Goal: Register for event/course

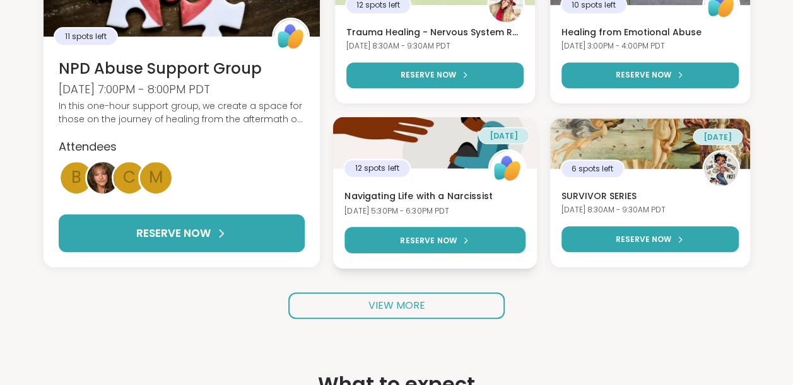
scroll to position [264, 0]
click at [435, 201] on h3 "Navigating Life with a Narcissist" at bounding box center [434, 196] width 180 height 13
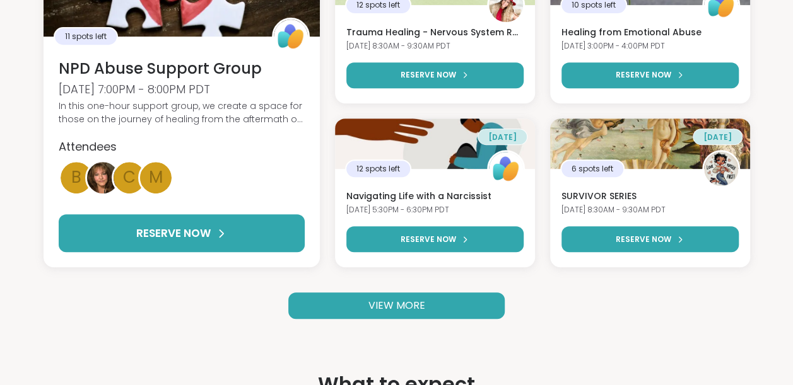
click at [388, 312] on span "VIEW MORE" at bounding box center [396, 305] width 57 height 15
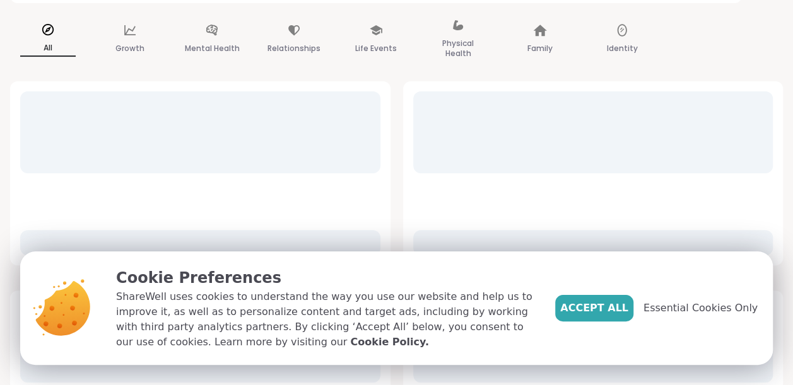
scroll to position [105, 0]
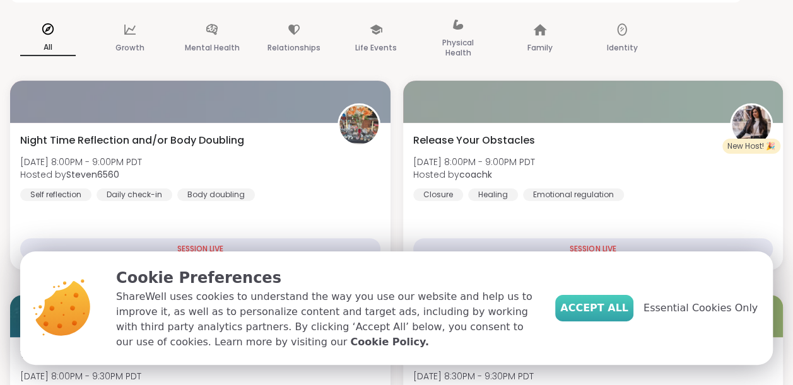
click at [599, 304] on span "Accept All" at bounding box center [594, 308] width 68 height 15
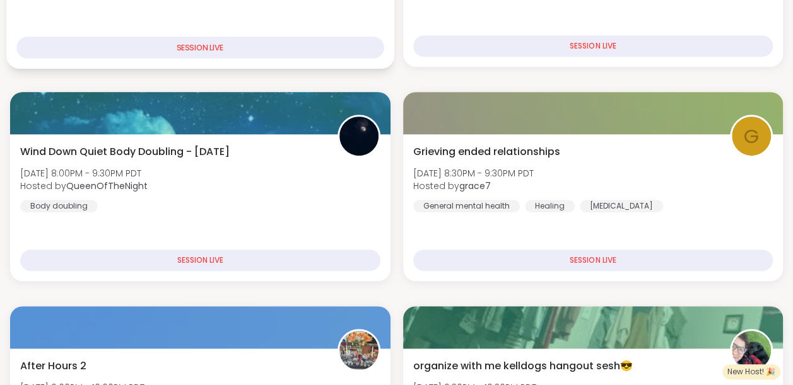
scroll to position [0, 0]
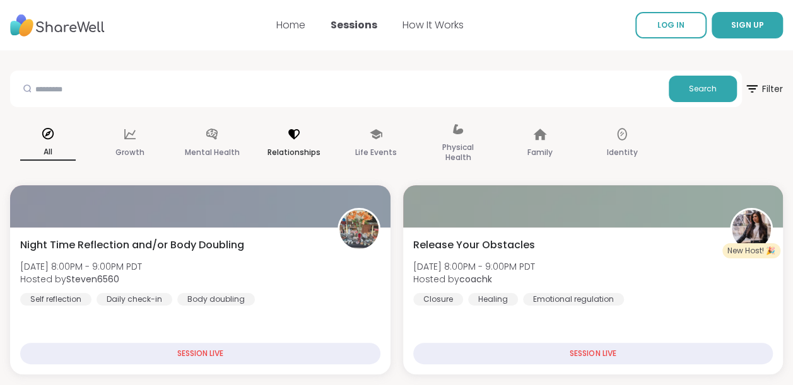
click at [287, 145] on p "Relationships" at bounding box center [293, 152] width 53 height 15
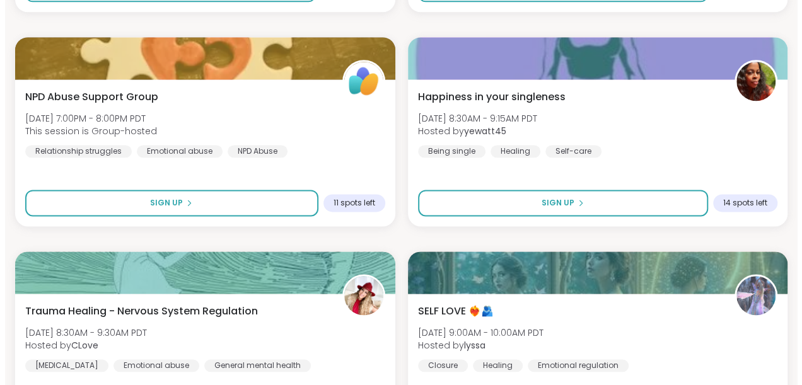
scroll to position [818, 0]
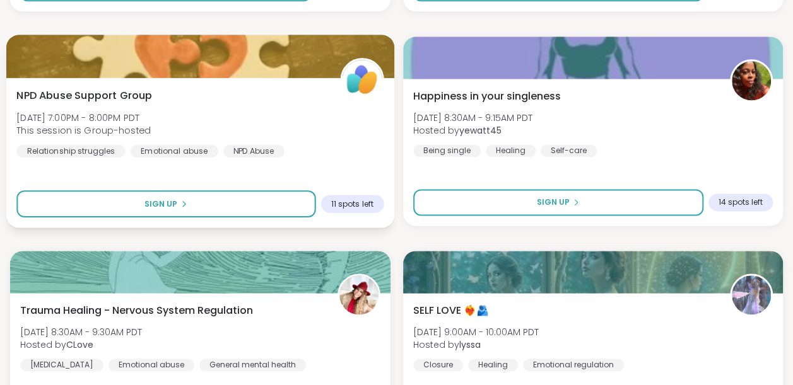
click at [75, 94] on span "NPD Abuse Support Group" at bounding box center [84, 95] width 136 height 15
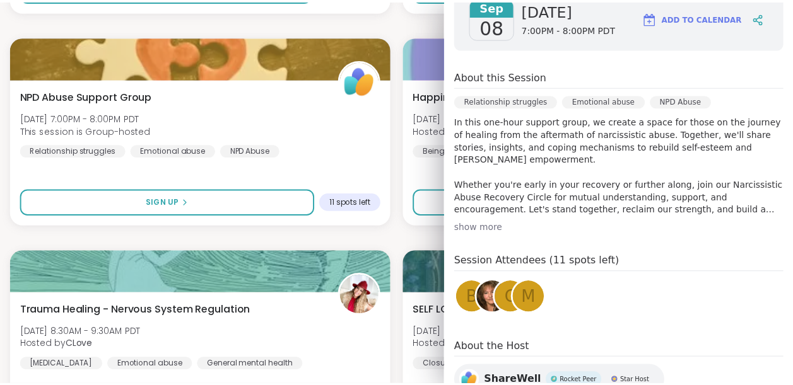
scroll to position [198, 0]
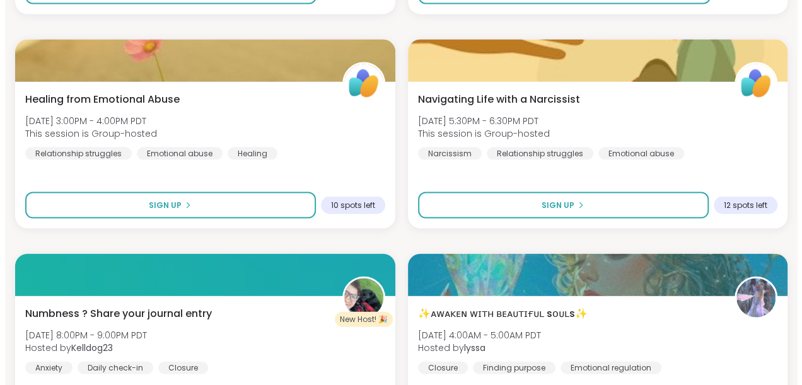
scroll to position [1245, 0]
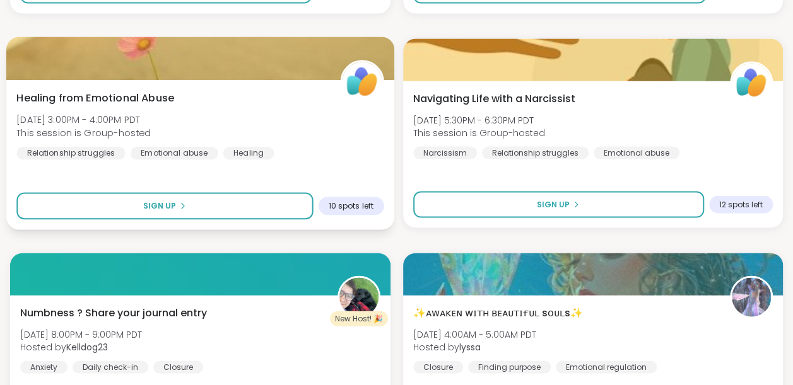
click at [123, 92] on span "Healing from Emotional Abuse" at bounding box center [95, 98] width 158 height 15
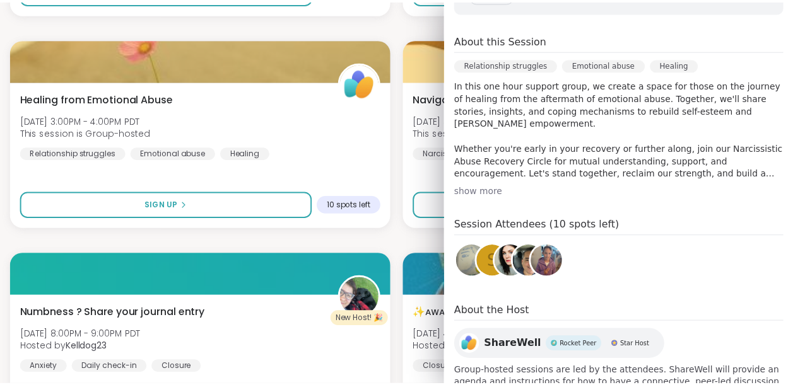
scroll to position [238, 0]
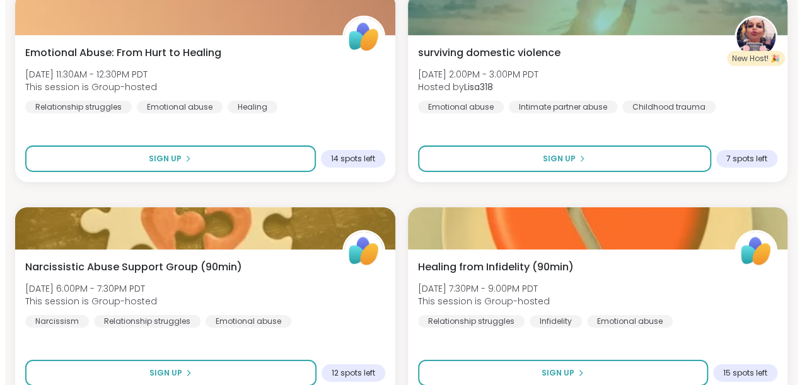
scroll to position [1935, 0]
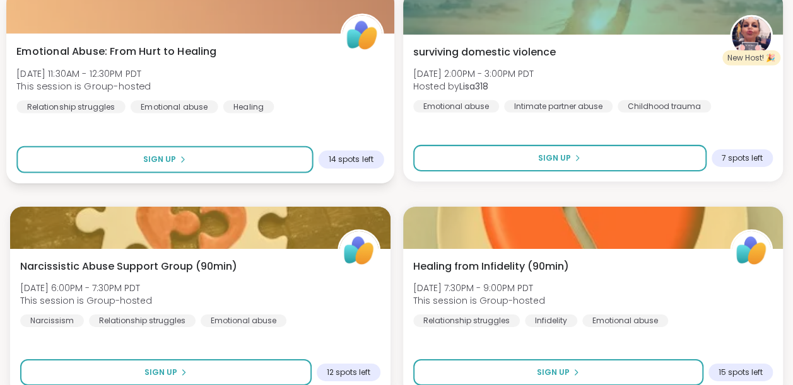
click at [184, 55] on span "Emotional Abuse: From Hurt to Healing" at bounding box center [116, 51] width 200 height 15
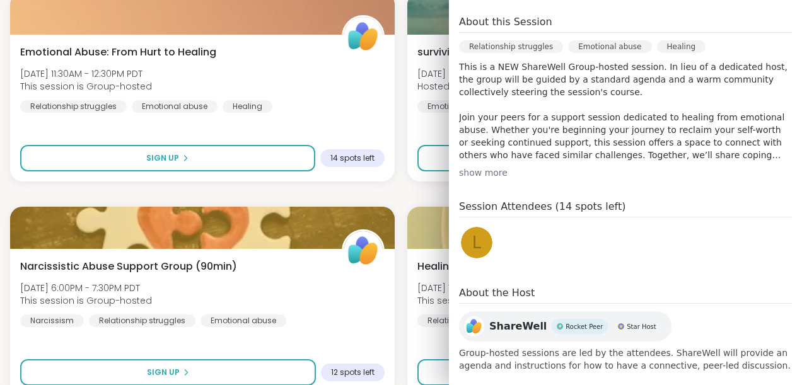
scroll to position [281, 0]
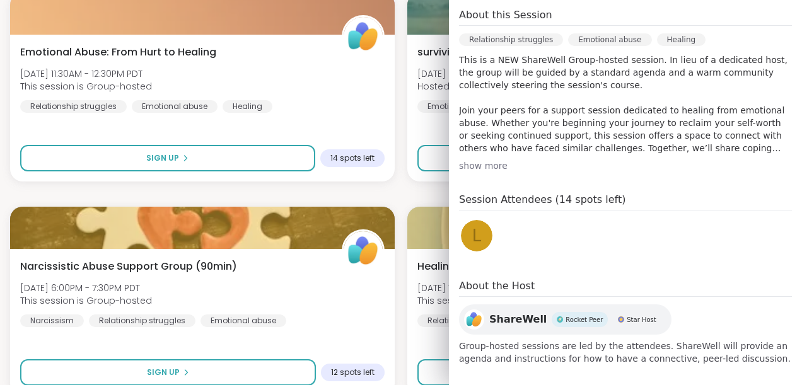
click at [465, 164] on div "show more" at bounding box center [625, 166] width 333 height 13
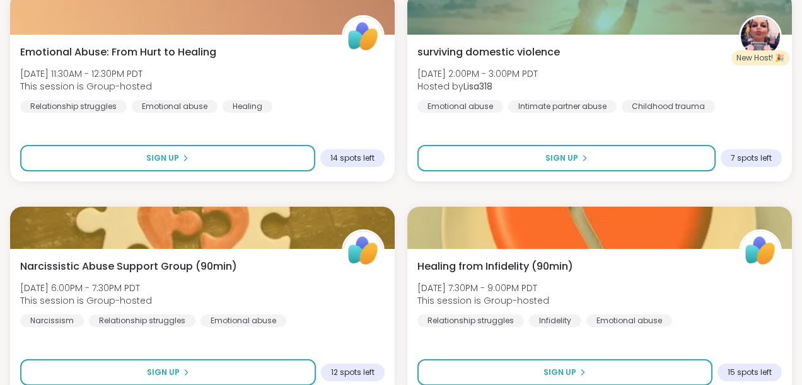
click at [313, 194] on div "New Host! 🎉 Release Your Obstacles [DATE] 8:00PM - 9:00PM PDT Hosted by coachk …" at bounding box center [401, 194] width 782 height 3834
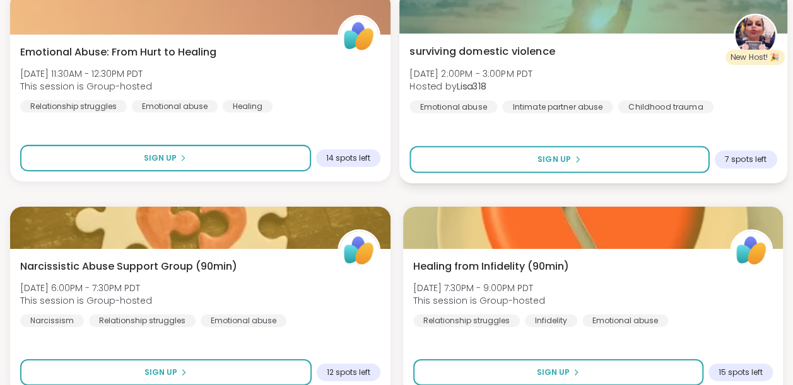
click at [473, 55] on span "surviving domestic violence" at bounding box center [482, 51] width 146 height 15
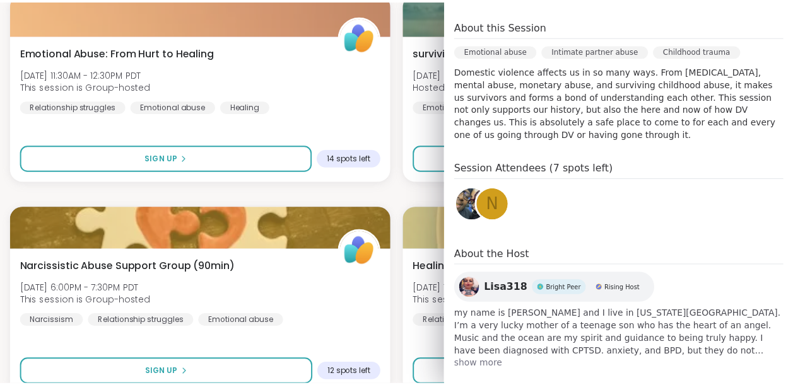
scroll to position [247, 0]
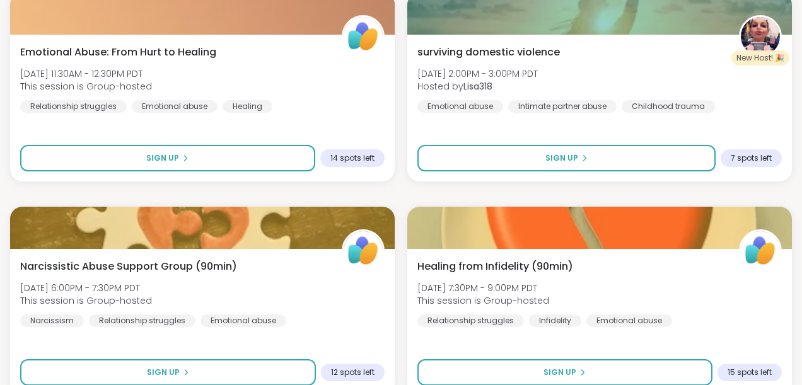
click at [402, 185] on div "New Host! 🎉 Release Your Obstacles [DATE] 8:00PM - 9:00PM PDT Hosted by coachk …" at bounding box center [401, 194] width 782 height 3834
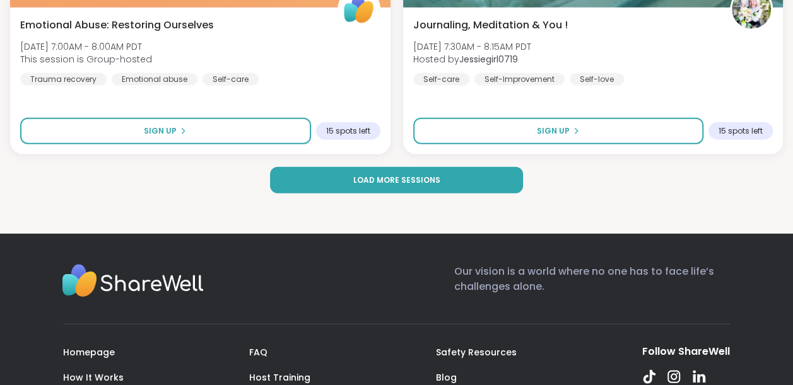
scroll to position [3892, 0]
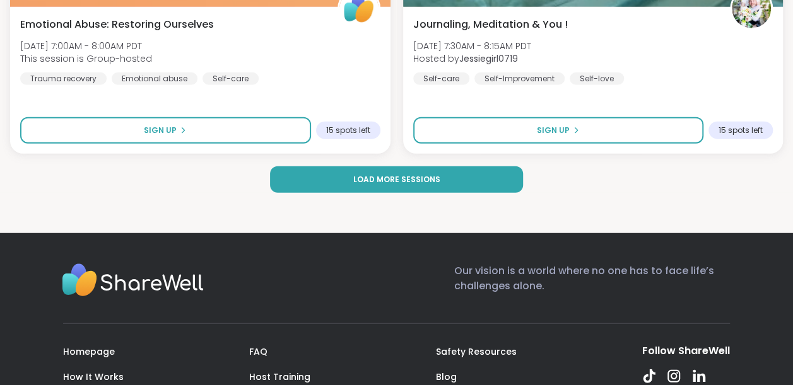
click at [402, 185] on span "Load more sessions" at bounding box center [395, 179] width 87 height 11
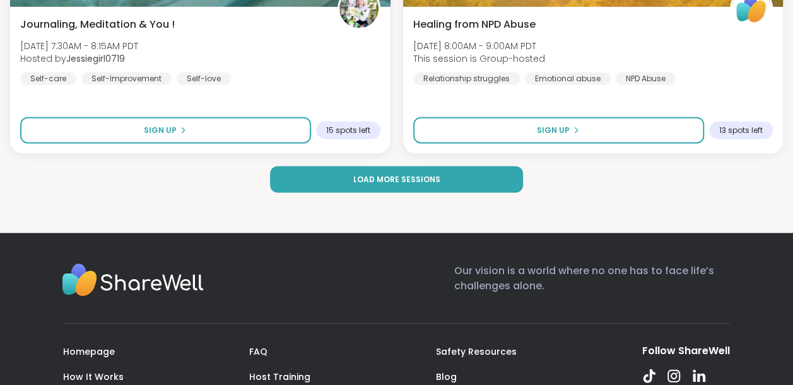
scroll to position [3677, 0]
